Goal: Find specific page/section: Find specific page/section

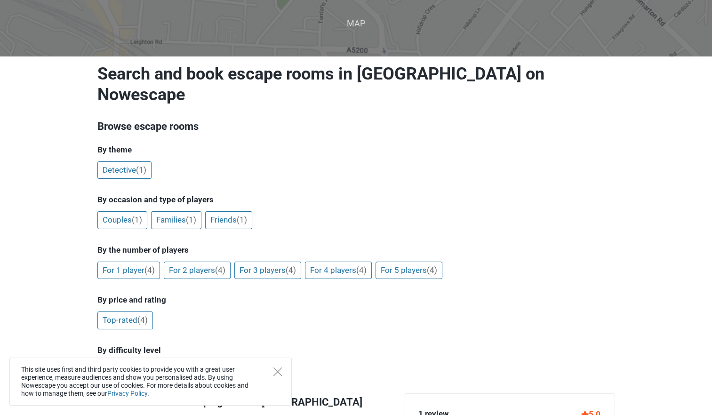
scroll to position [93, 0]
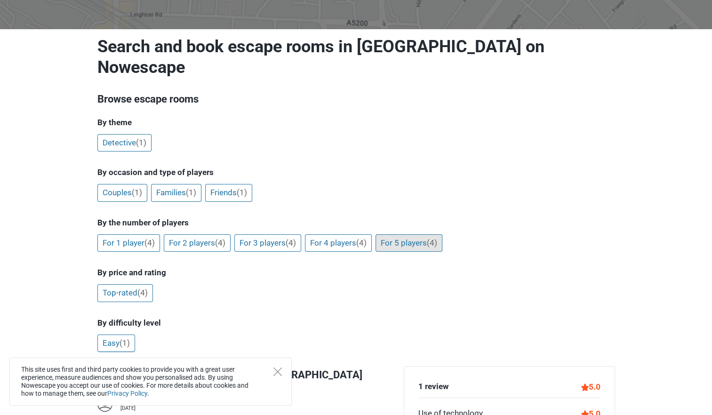
click at [409, 234] on link "For 5 players (4)" at bounding box center [408, 243] width 67 height 18
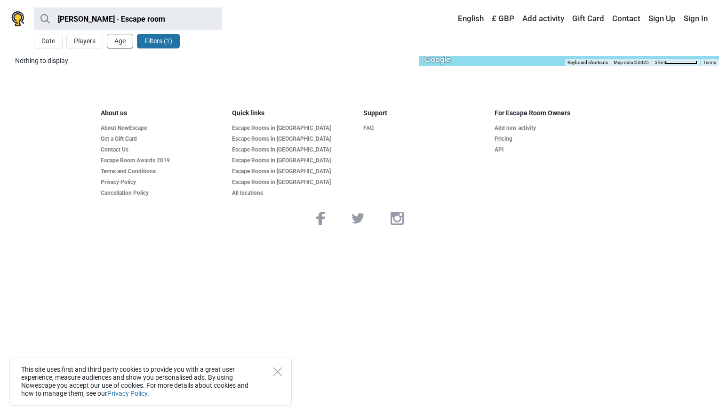
click at [107, 42] on button "Age" at bounding box center [120, 41] width 26 height 15
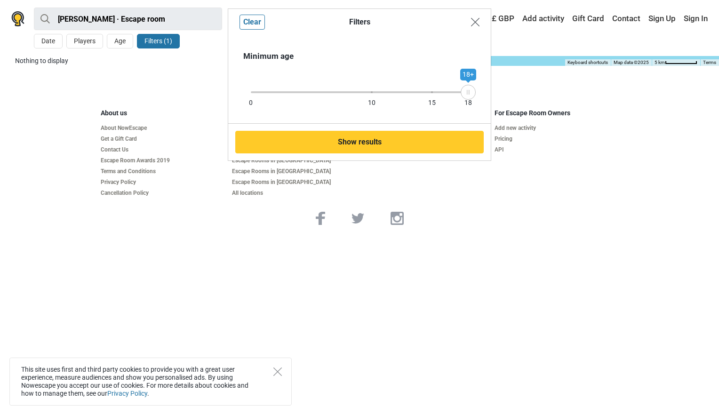
click at [474, 16] on button "Close modal" at bounding box center [475, 22] width 18 height 18
